Goal: Task Accomplishment & Management: Complete application form

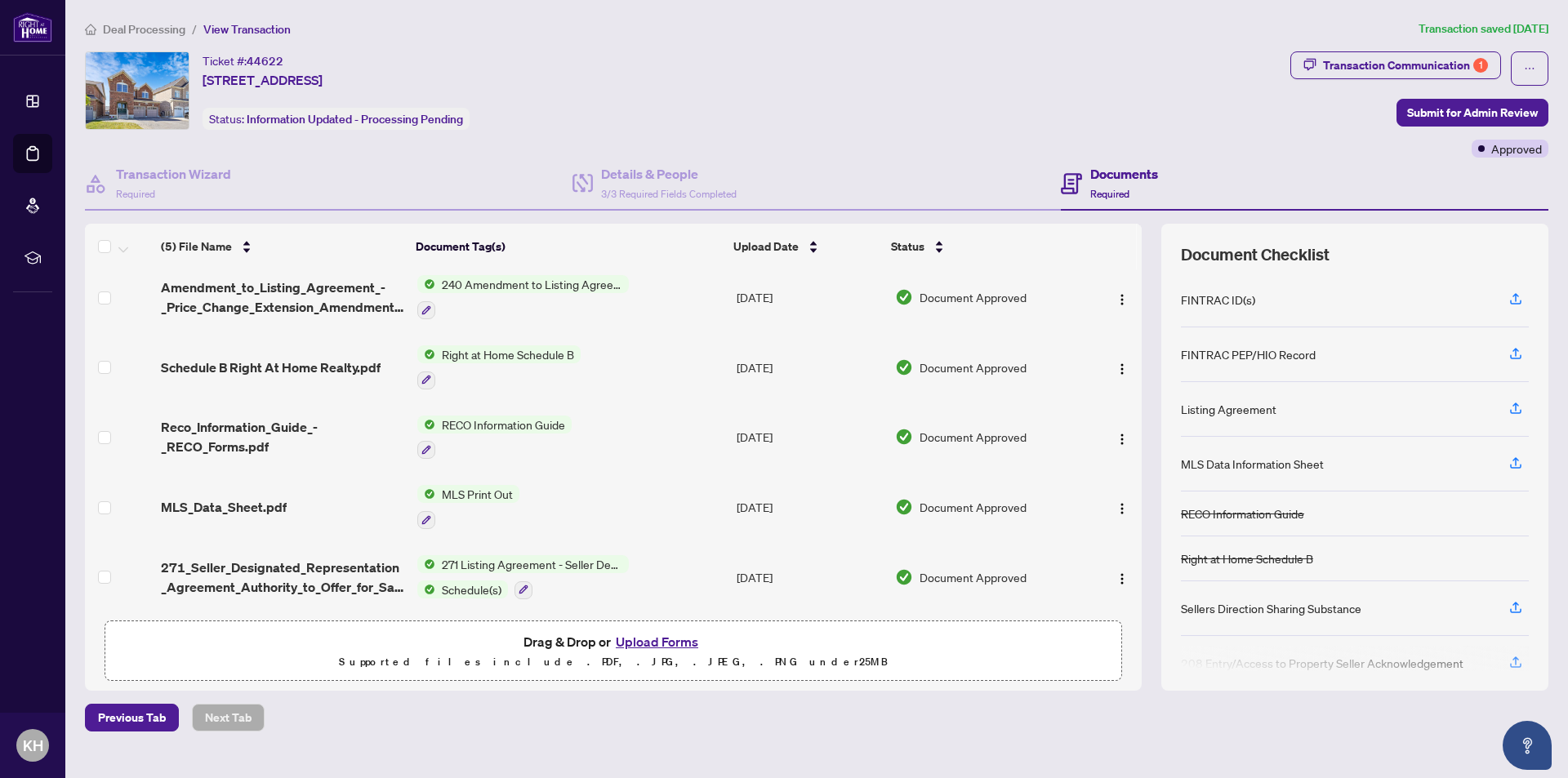
scroll to position [11, 0]
click at [637, 638] on button "Upload Forms" at bounding box center [657, 641] width 92 height 21
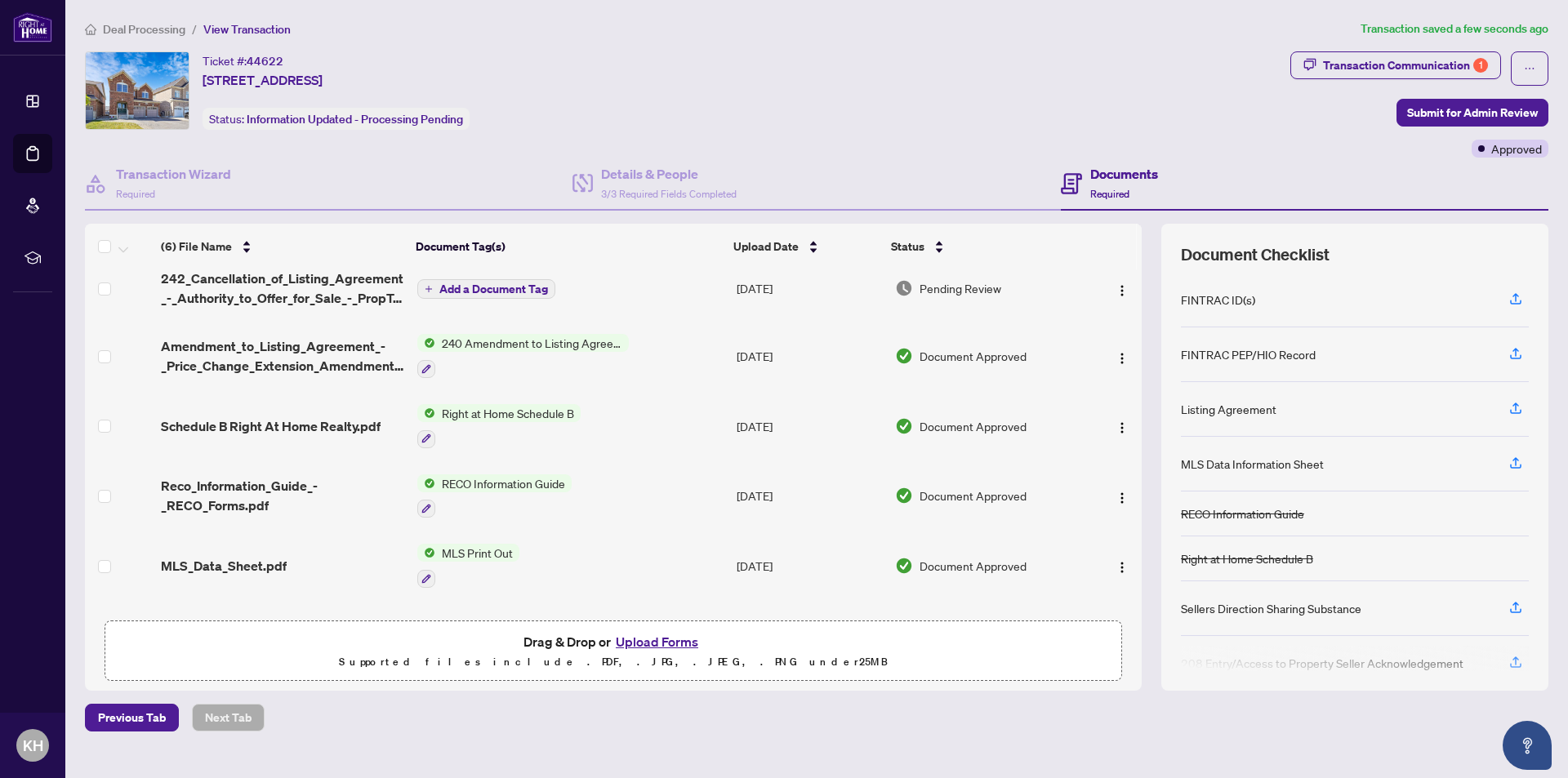
scroll to position [0, 0]
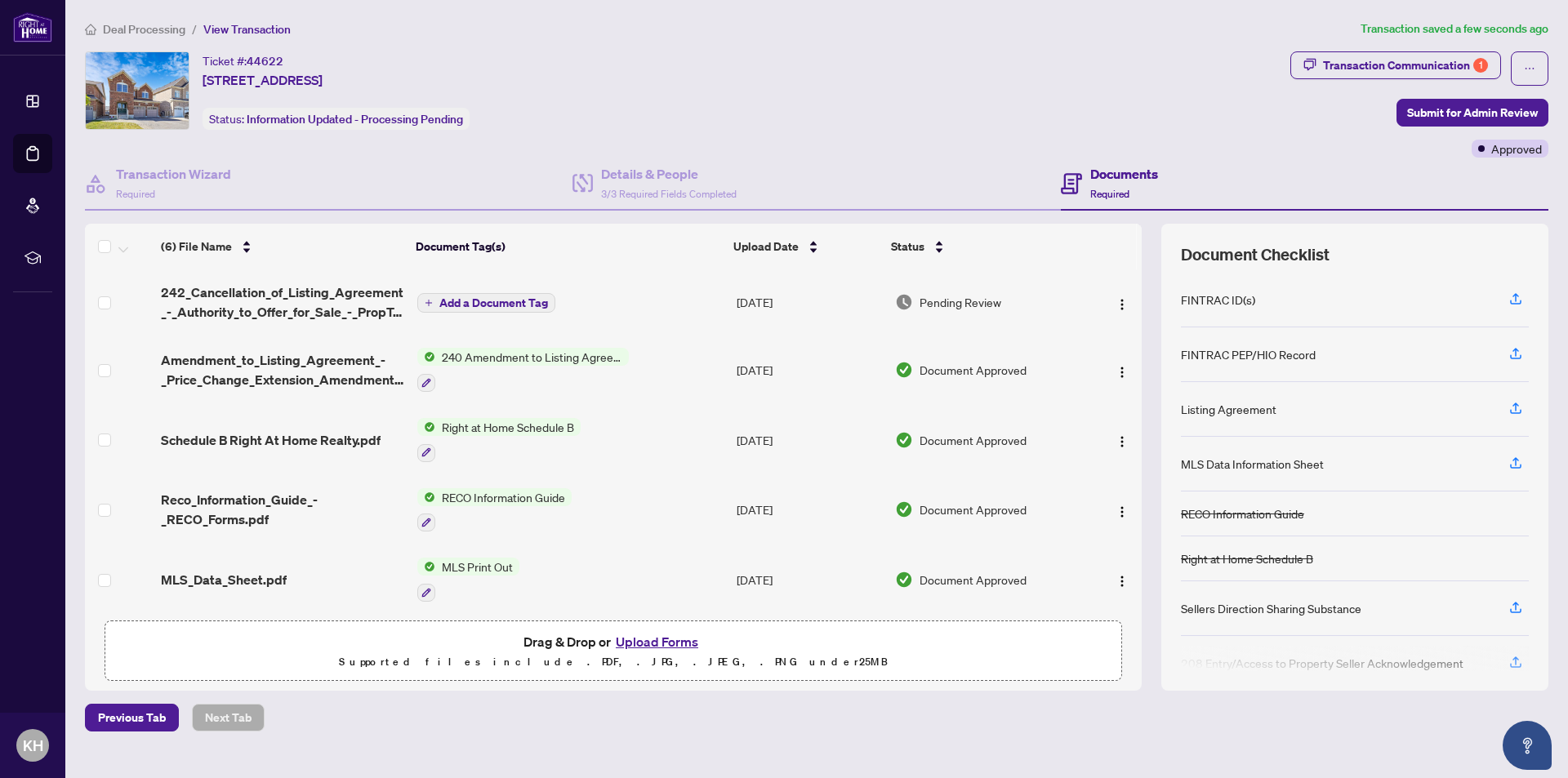
click at [486, 303] on span "Add a Document Tag" at bounding box center [493, 303] width 109 height 12
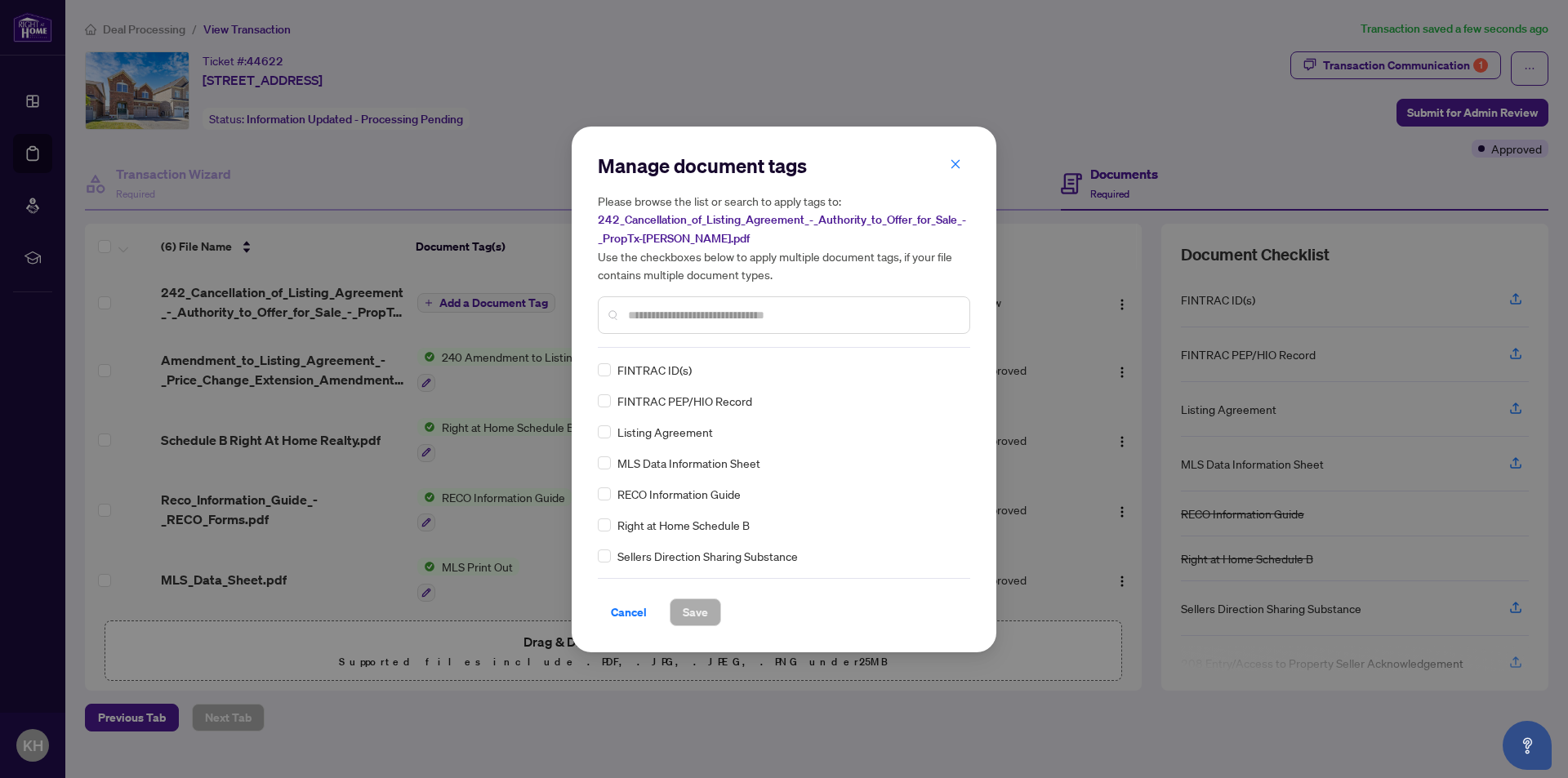
click at [705, 342] on div "Manage document tags Please browse the list or search to apply tags to: 242_Can…" at bounding box center [784, 250] width 373 height 195
click at [712, 323] on div at bounding box center [784, 315] width 373 height 38
click at [712, 323] on input "text" at bounding box center [792, 315] width 328 height 18
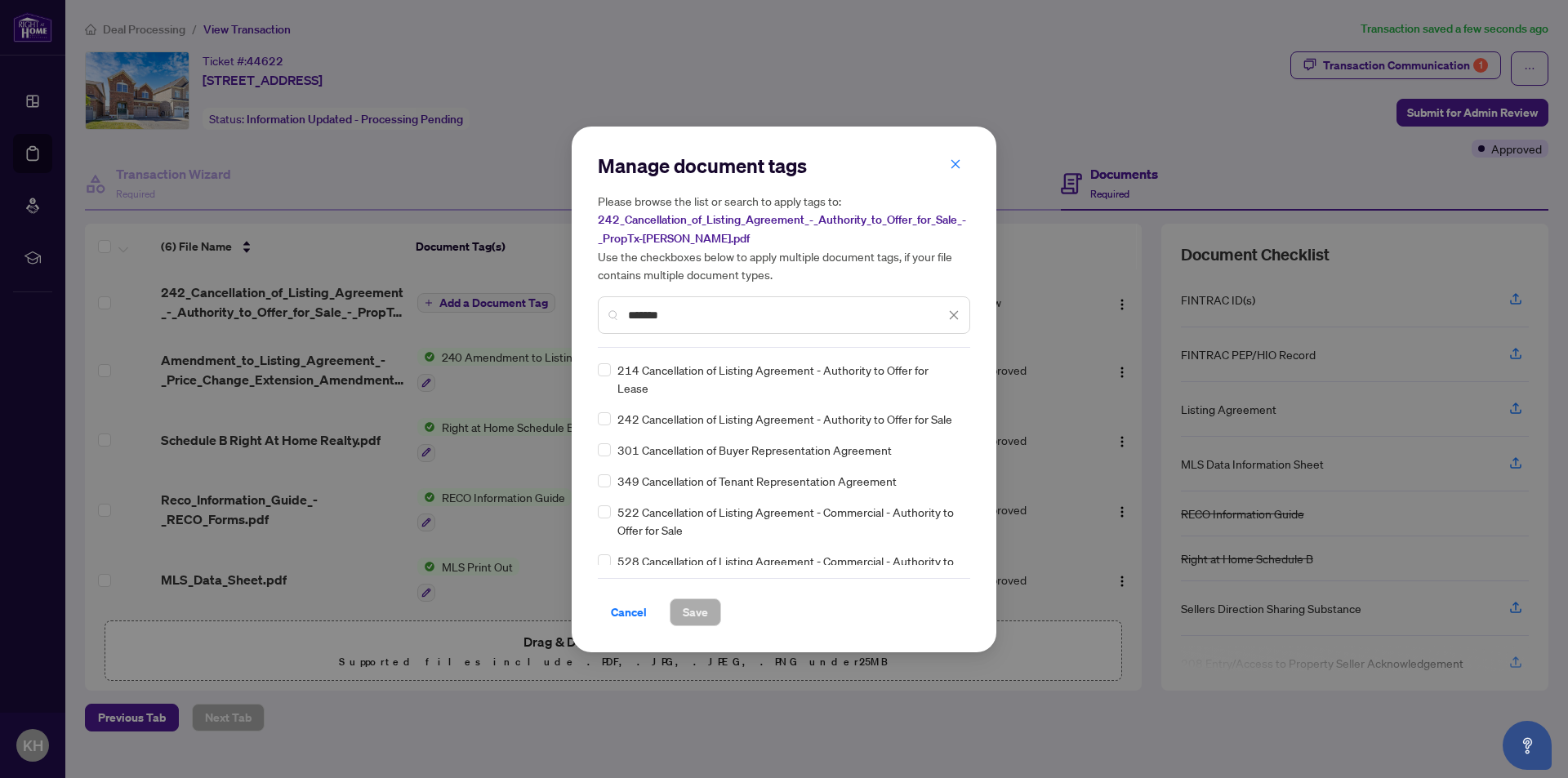
drag, startPoint x: 648, startPoint y: 322, endPoint x: 615, endPoint y: 312, distance: 34.5
click at [615, 312] on div "*******" at bounding box center [784, 315] width 373 height 38
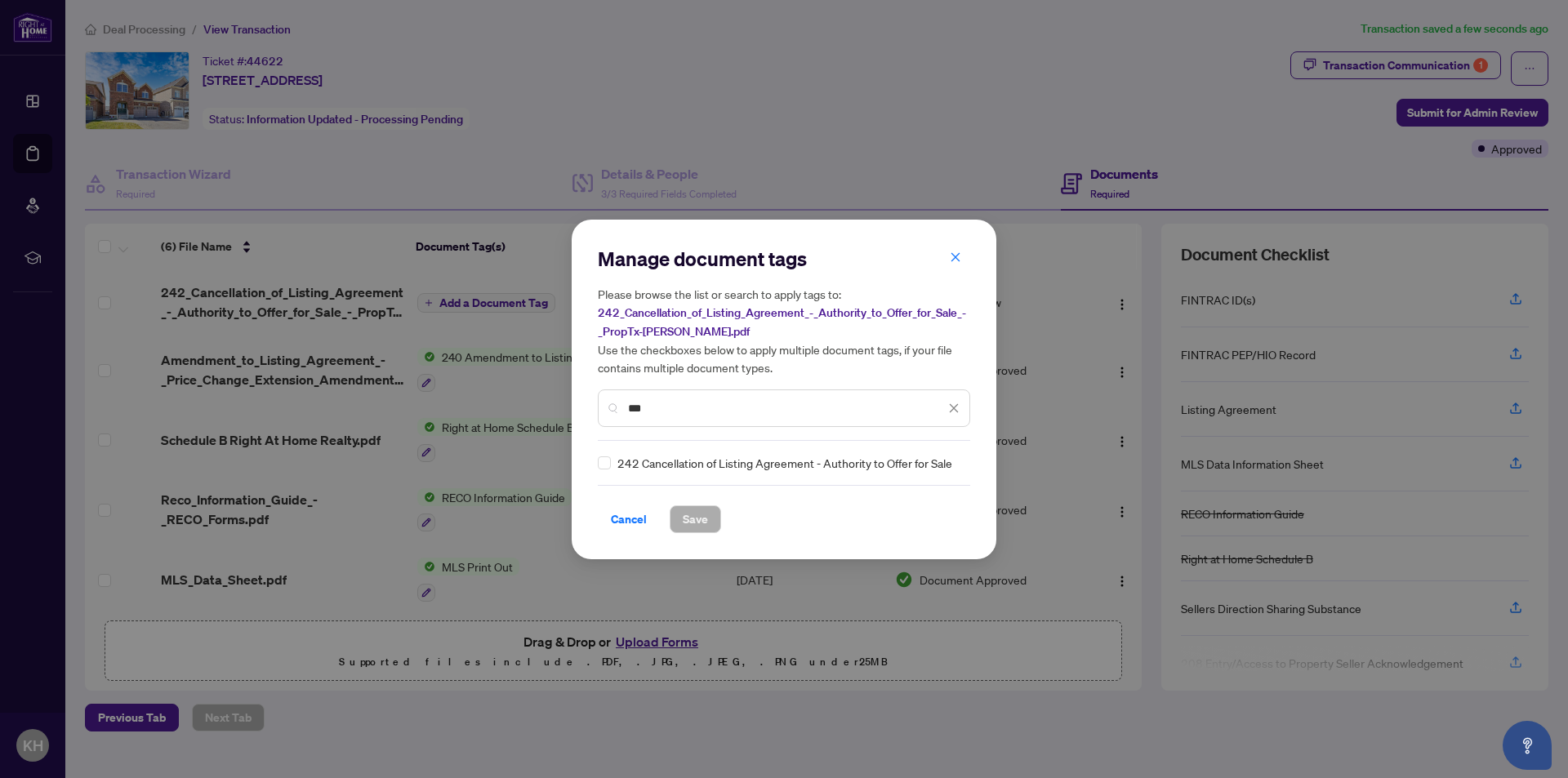
type input "***"
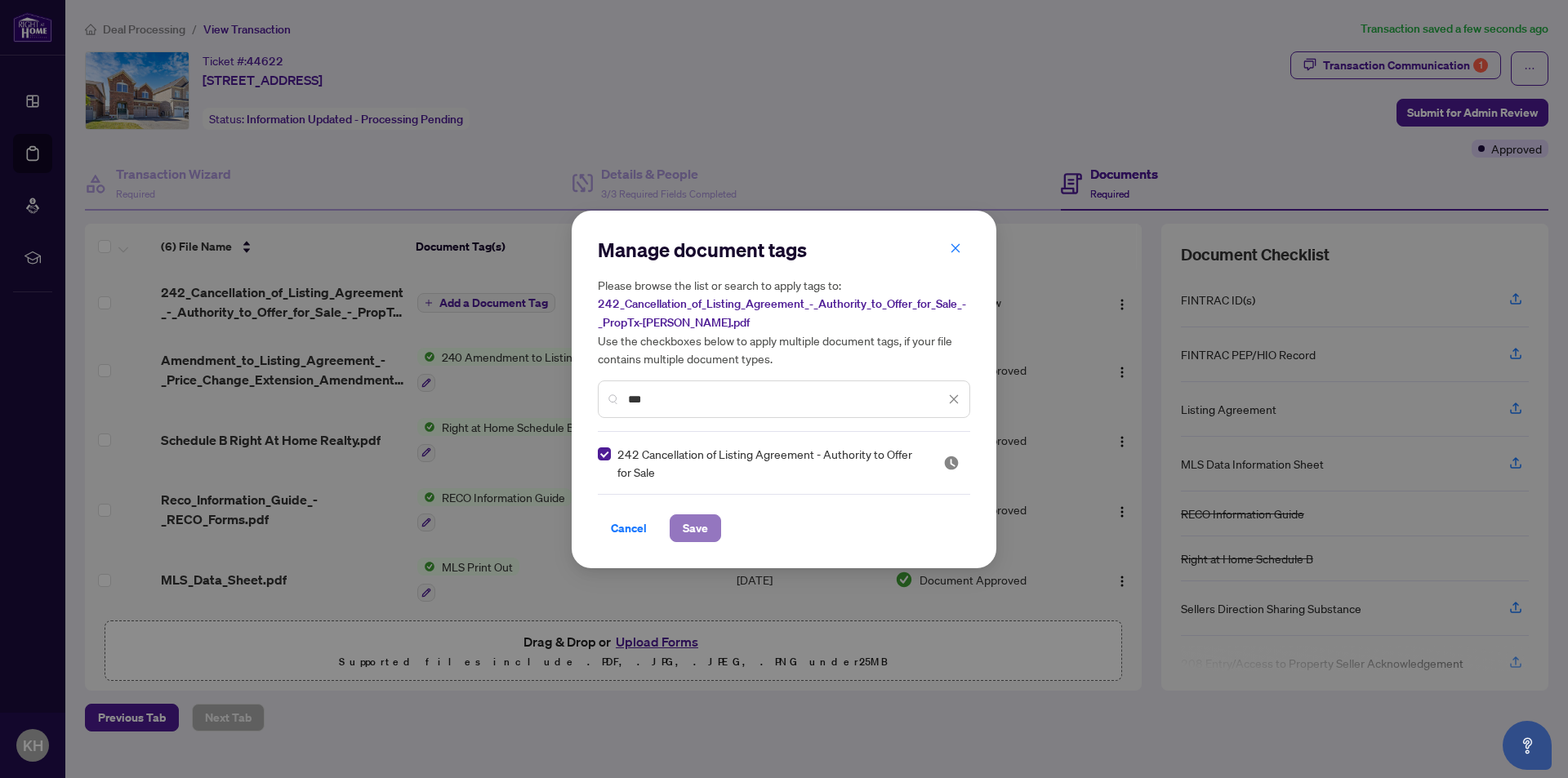
click at [695, 536] on span "Save" at bounding box center [695, 528] width 25 height 26
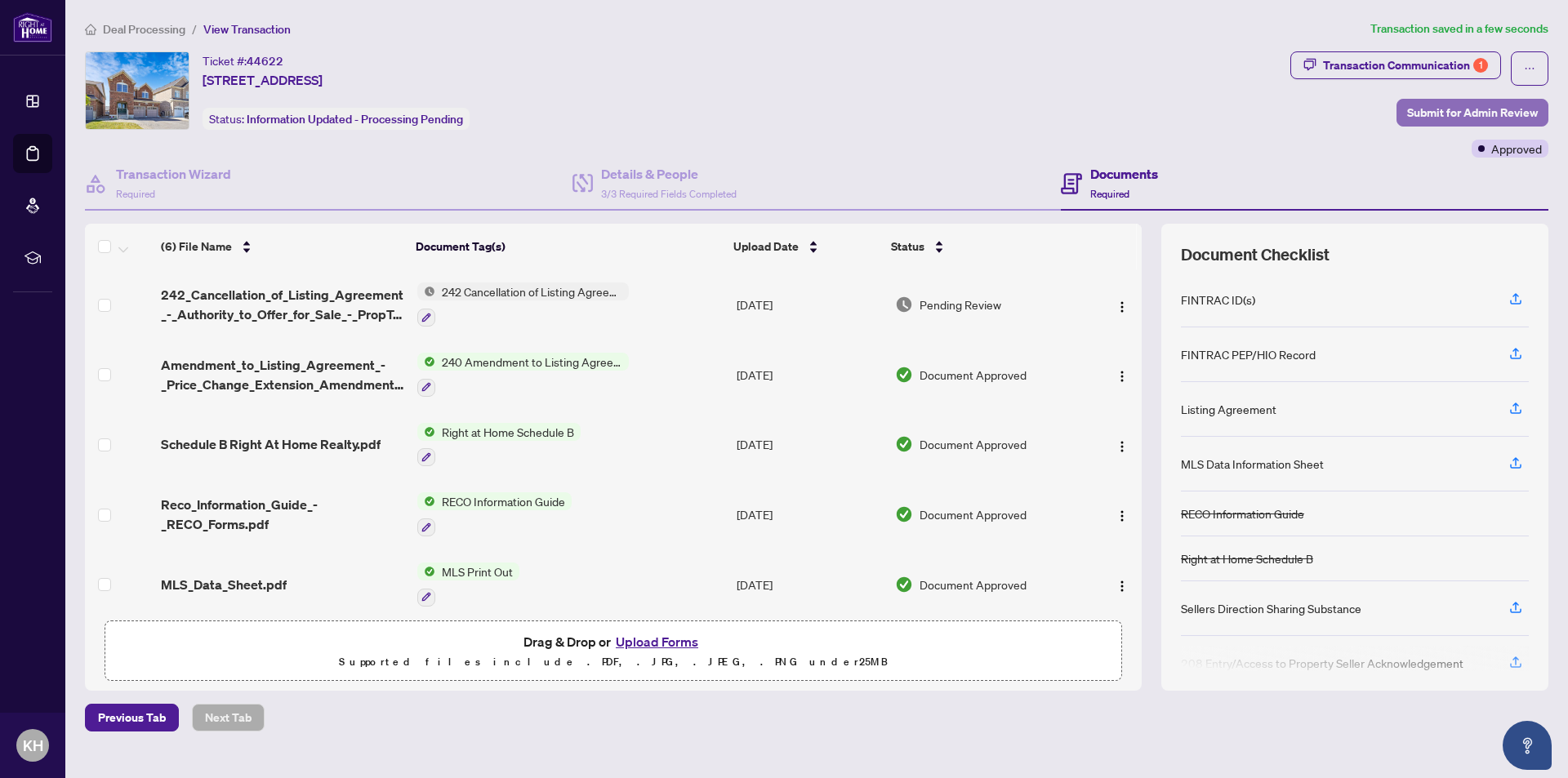
click at [1450, 115] on span "Submit for Admin Review" at bounding box center [1473, 112] width 131 height 26
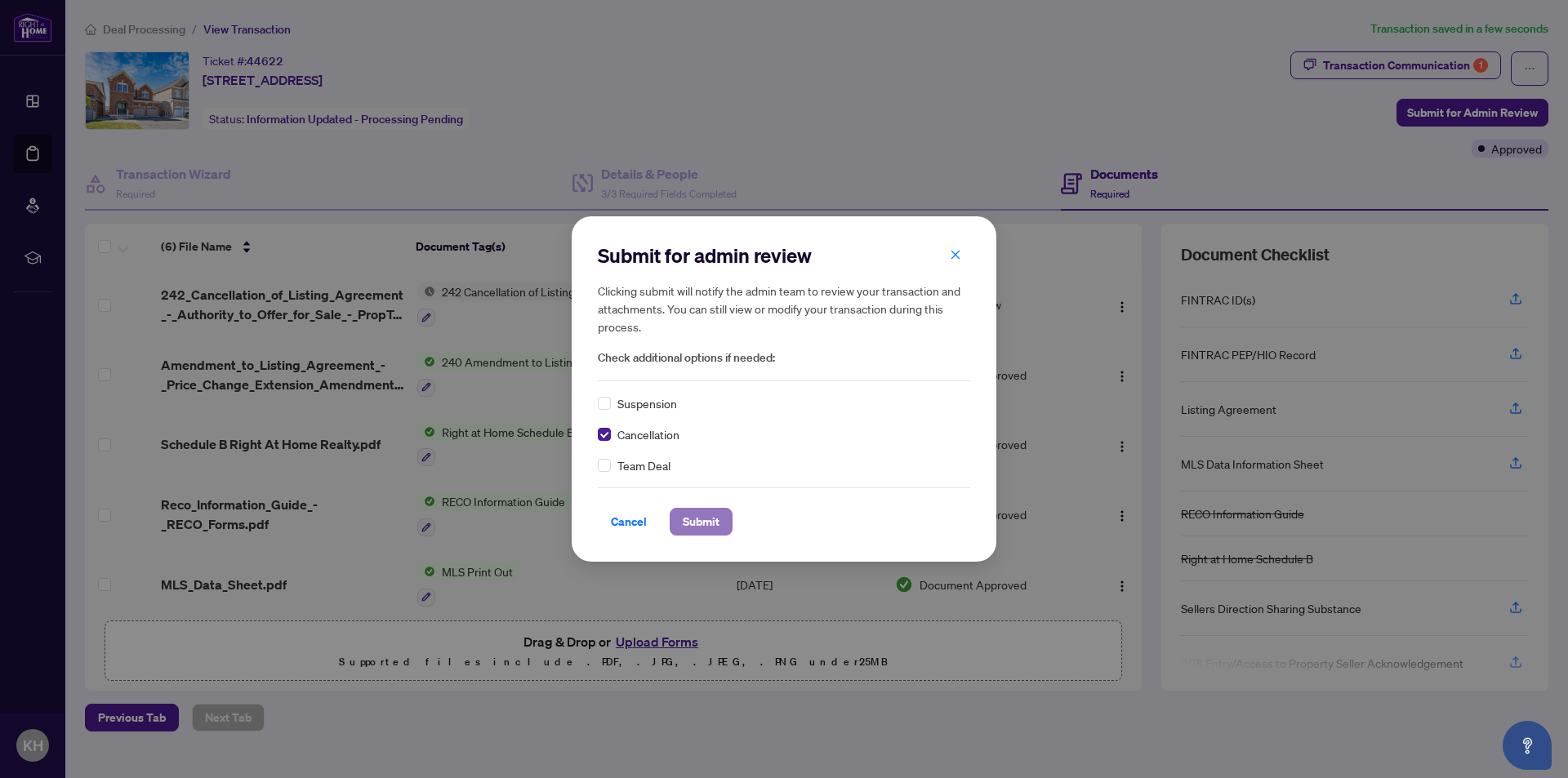
click at [701, 523] on span "Submit" at bounding box center [701, 521] width 37 height 26
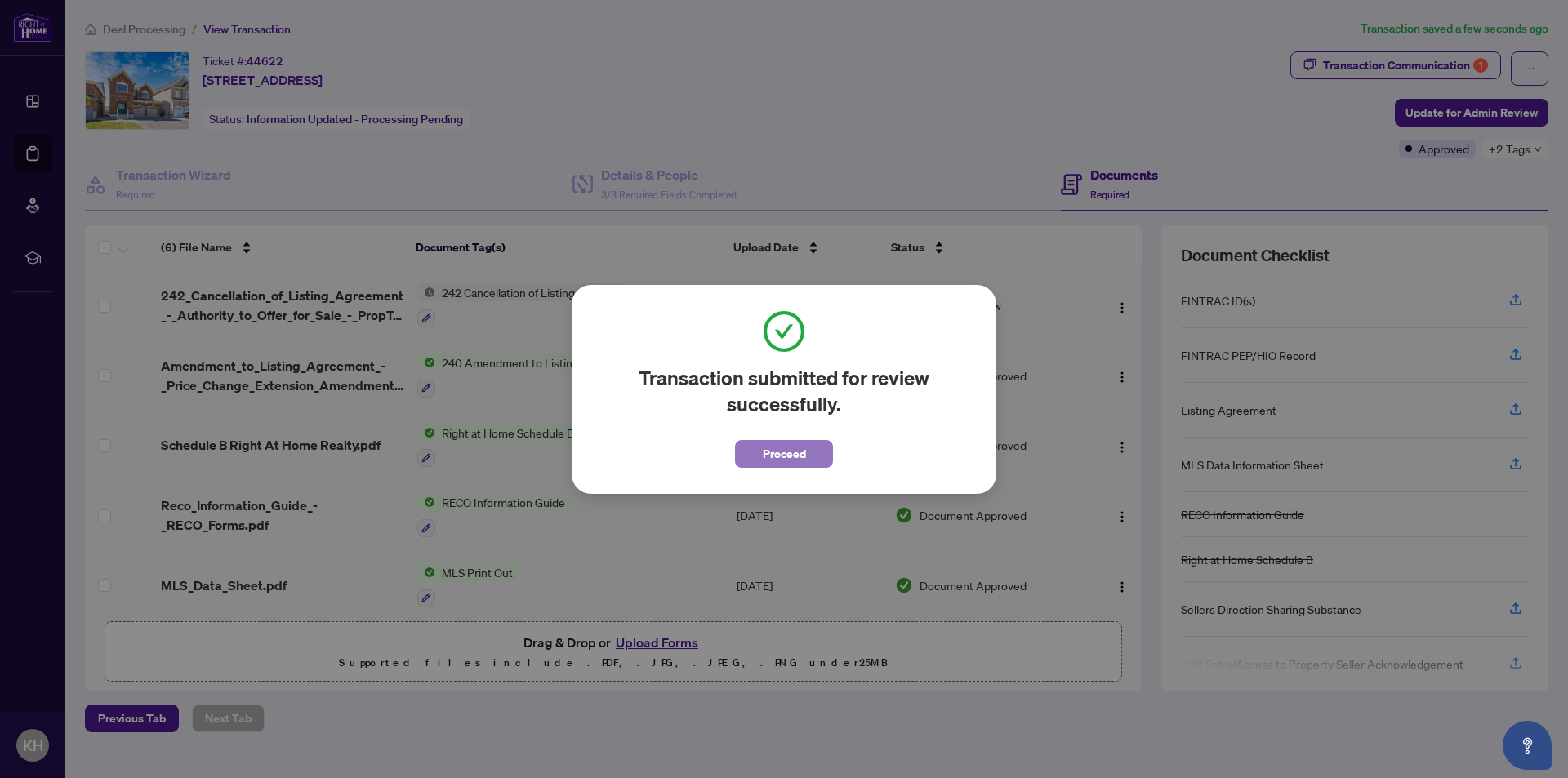
click at [774, 453] on span "Proceed" at bounding box center [784, 454] width 43 height 26
